Goal: Register for event/course

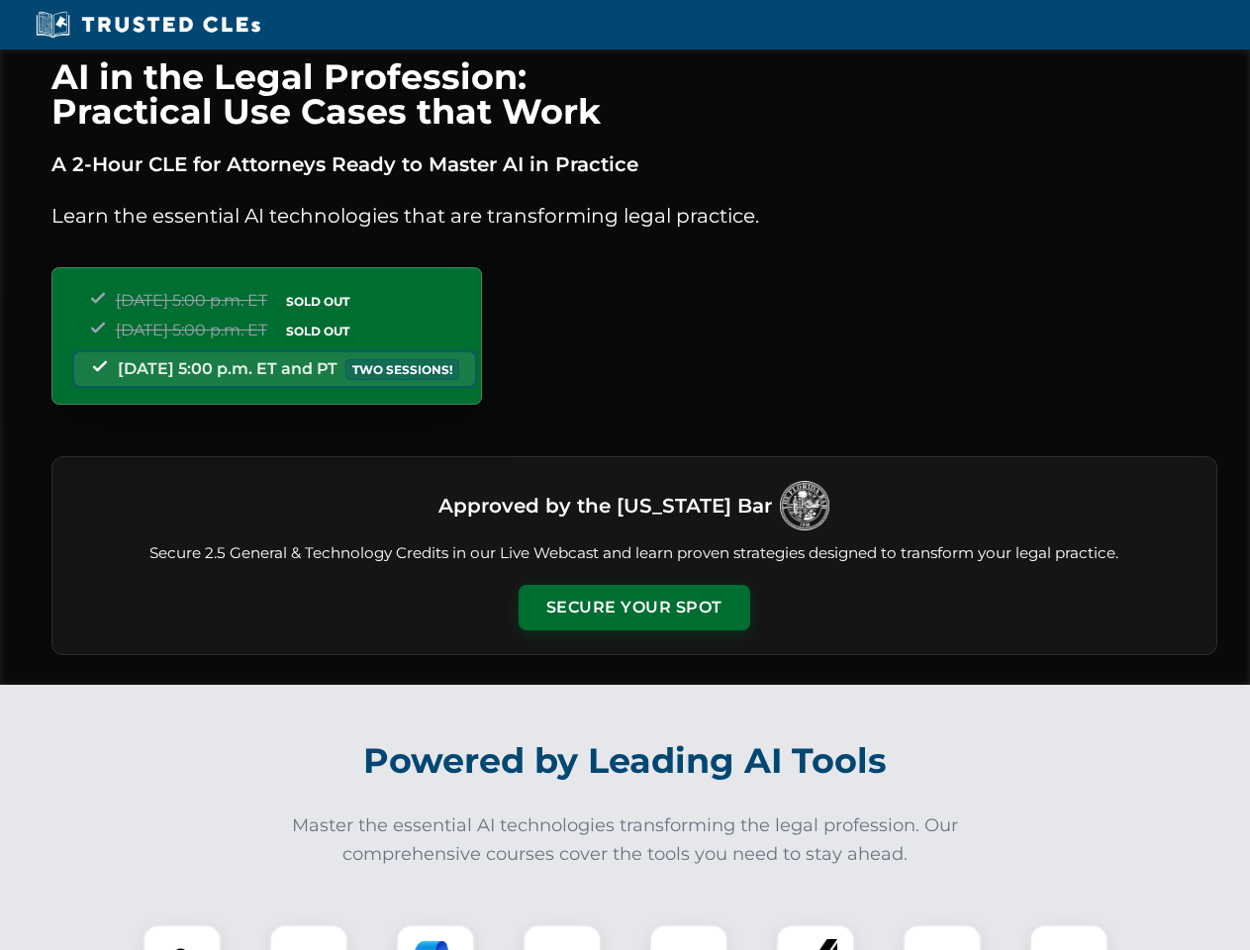
click at [633, 608] on button "Secure Your Spot" at bounding box center [635, 608] width 232 height 46
click at [182, 937] on img at bounding box center [181, 963] width 57 height 57
click at [309, 937] on div at bounding box center [308, 963] width 79 height 79
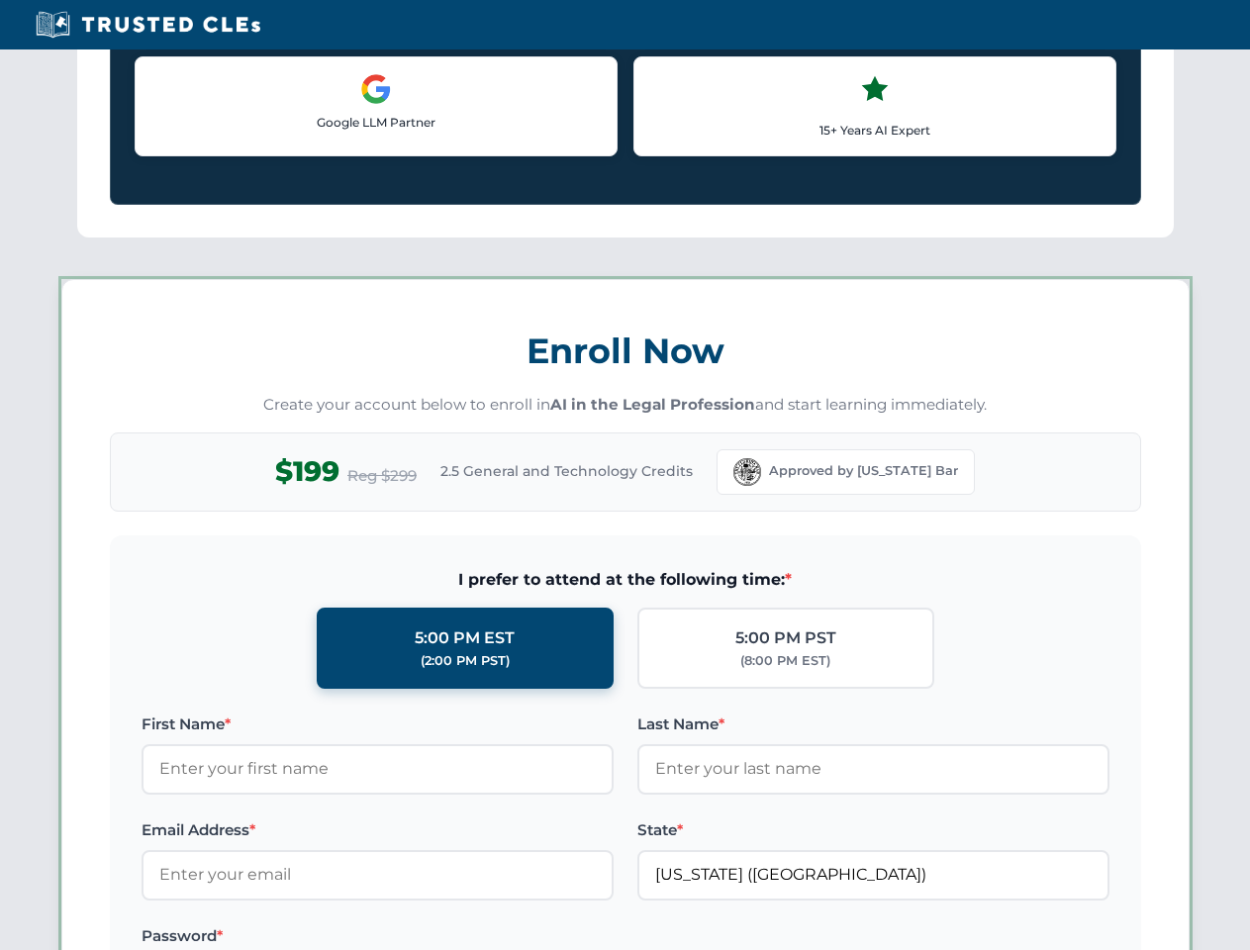
click at [562, 937] on label "Password *" at bounding box center [378, 936] width 472 height 24
